Goal: Task Accomplishment & Management: Manage account settings

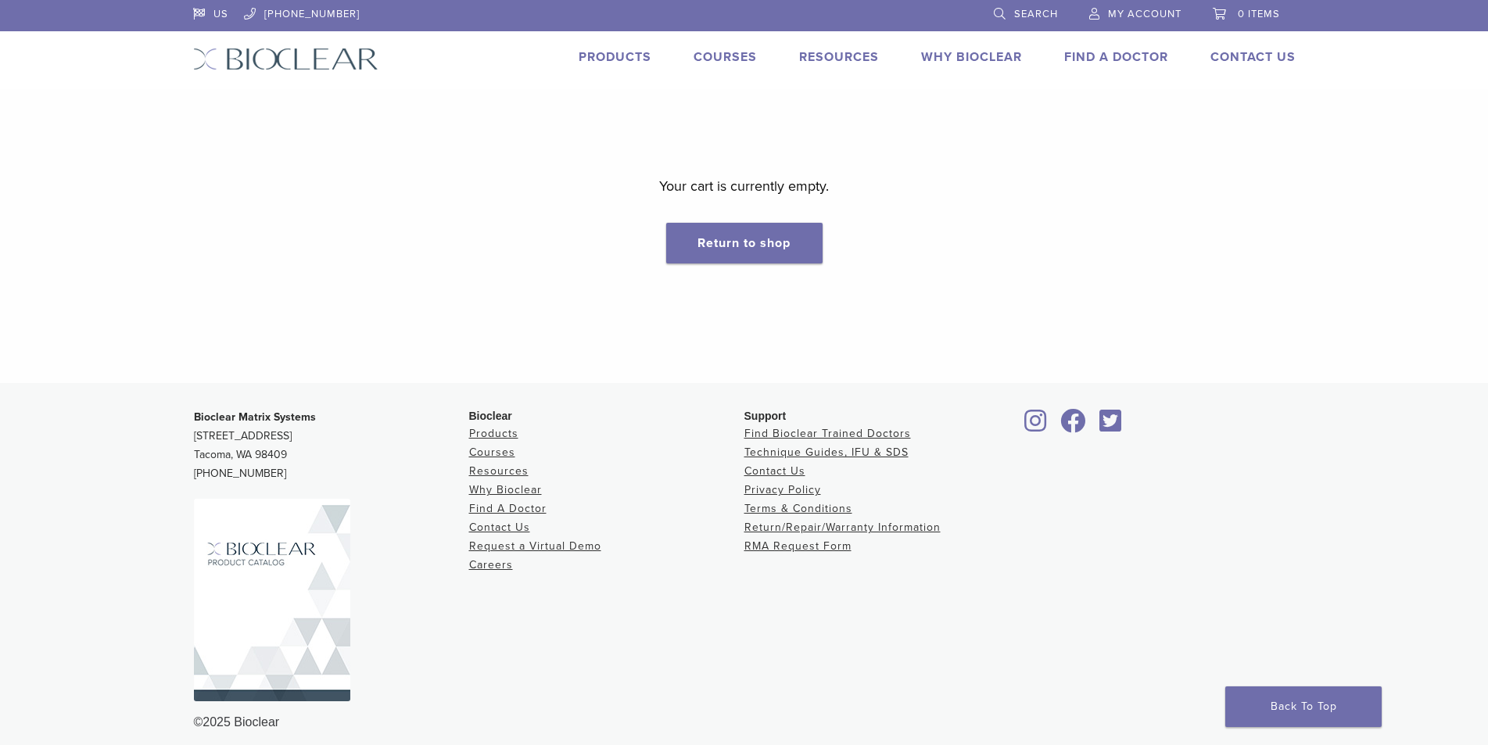
click at [1148, 22] on link "My Account" at bounding box center [1136, 11] width 92 height 23
click at [1149, 9] on span "My Account" at bounding box center [1145, 14] width 74 height 13
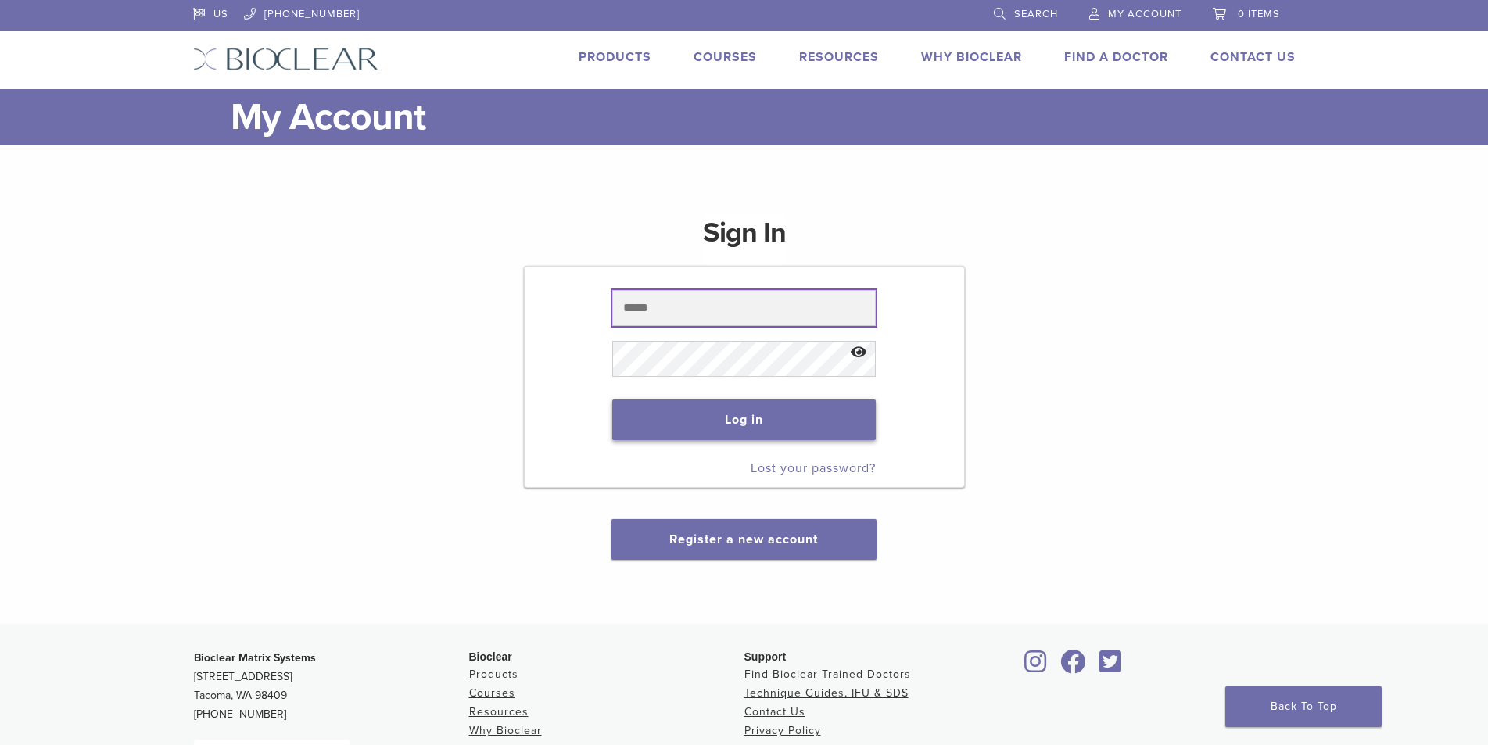
type input "**********"
click at [852, 428] on button "Log in" at bounding box center [744, 420] width 264 height 41
click at [736, 430] on button "Log in" at bounding box center [744, 420] width 264 height 41
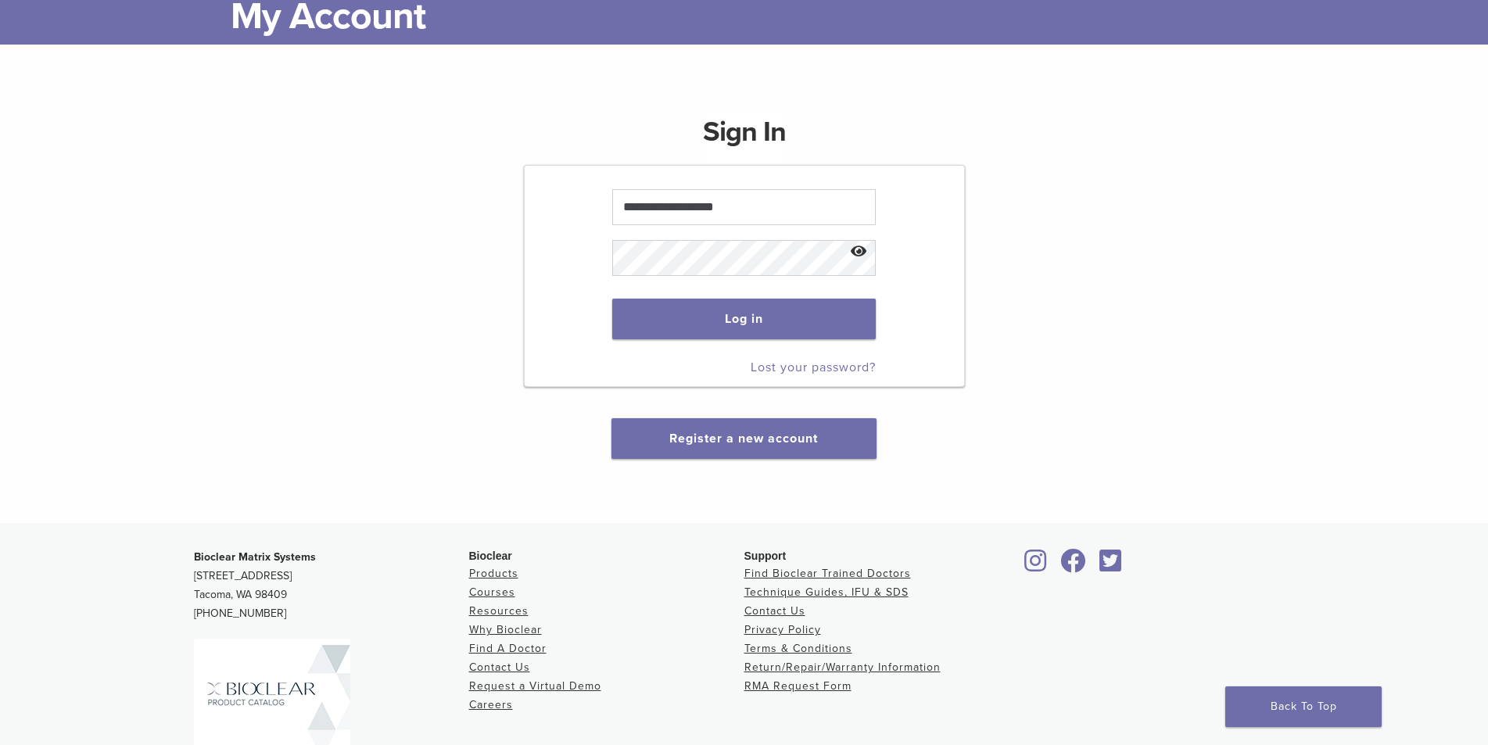
scroll to position [18, 0]
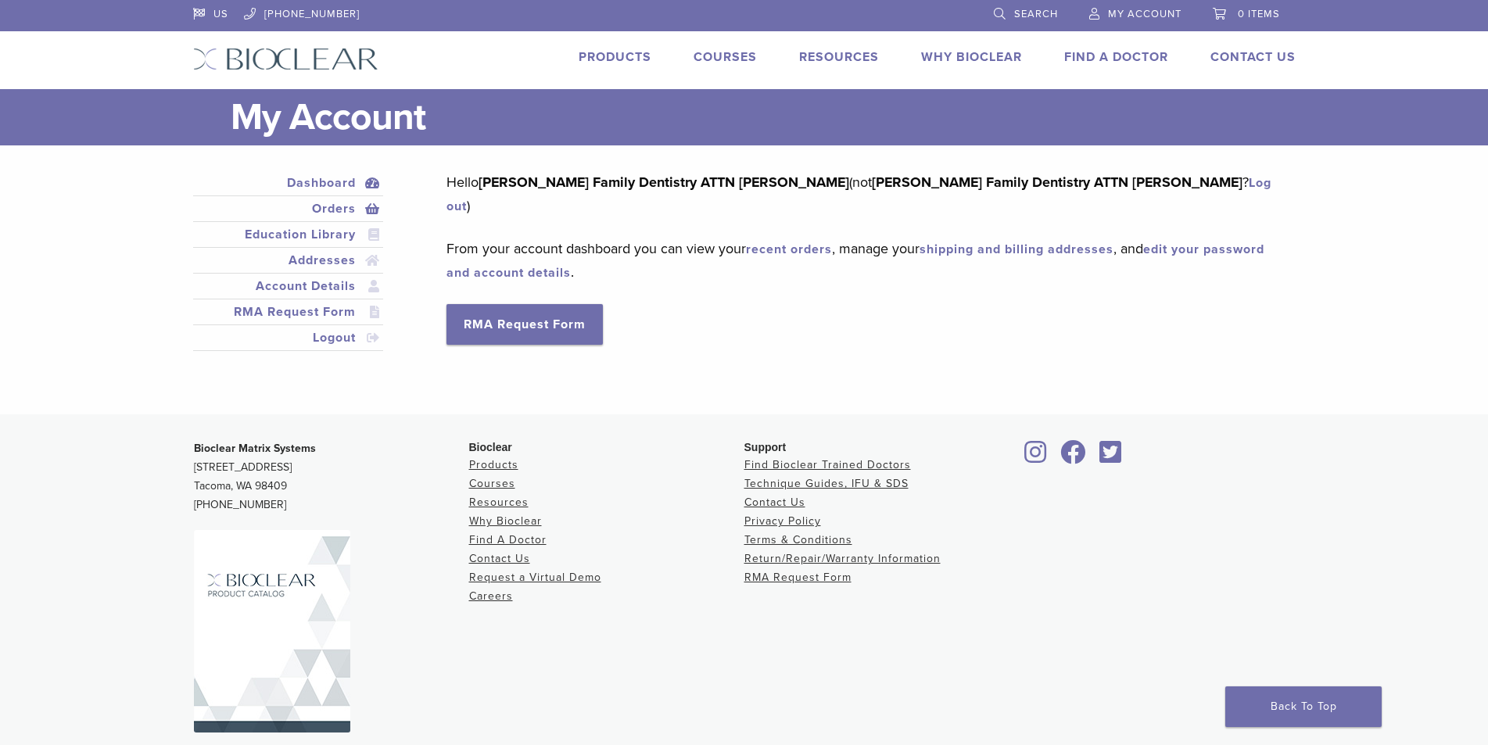
click at [354, 210] on link "Orders" at bounding box center [288, 208] width 185 height 19
